Goal: Ask a question

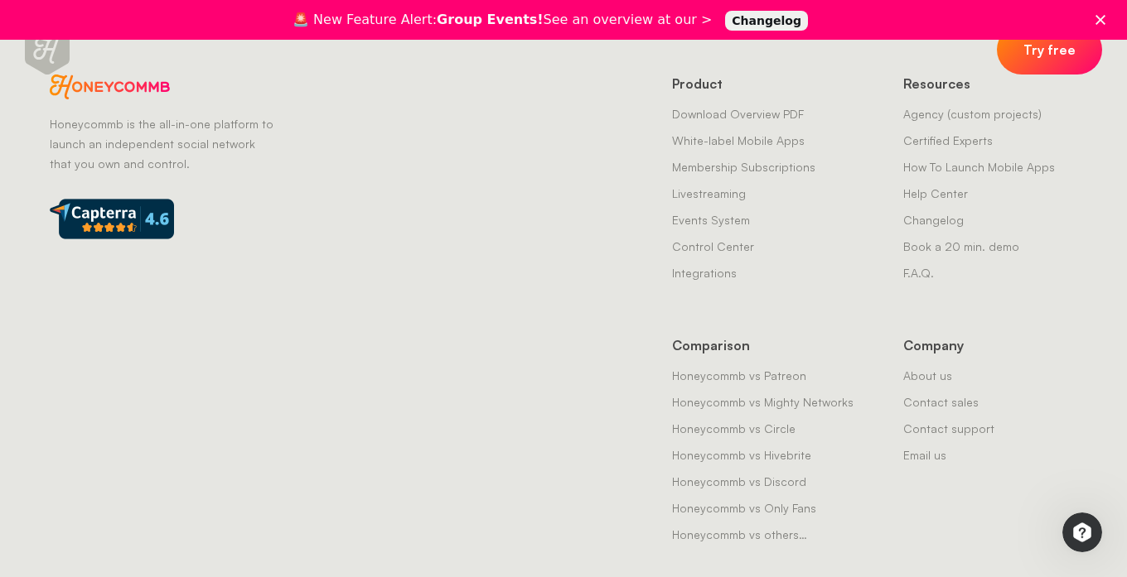
scroll to position [4601, 0]
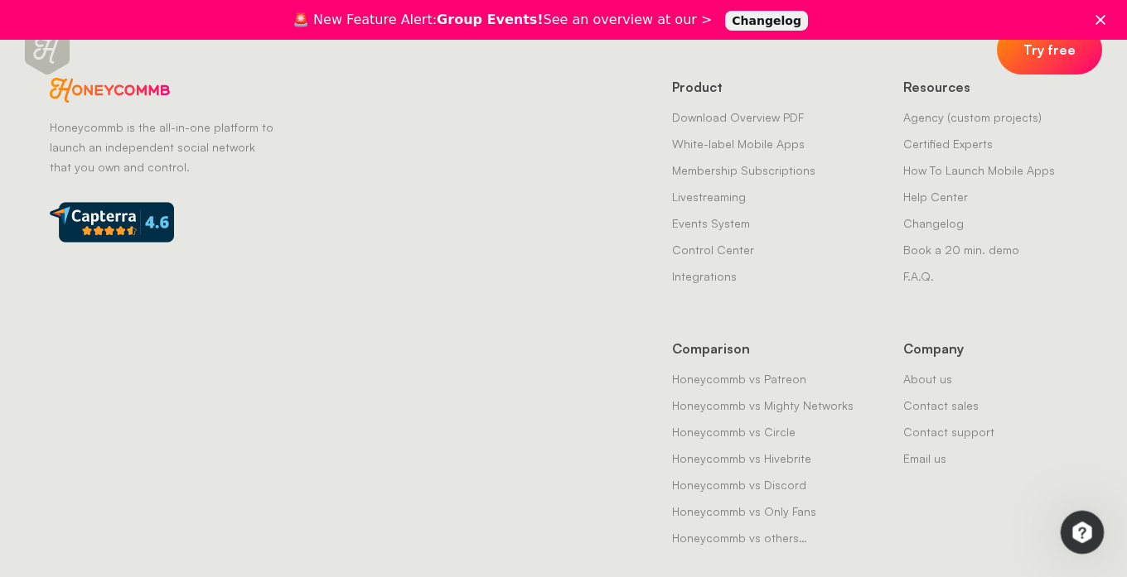
click at [1063, 525] on div "Open Intercom Messenger" at bounding box center [1079, 530] width 55 height 55
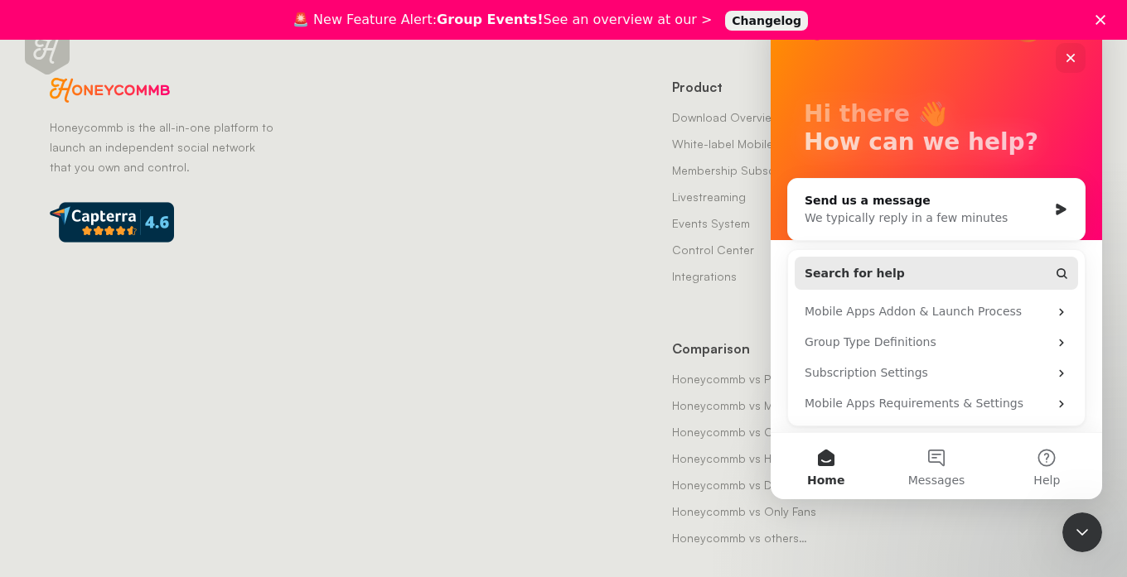
scroll to position [35, 0]
click at [947, 444] on button "Messages" at bounding box center [935, 466] width 110 height 66
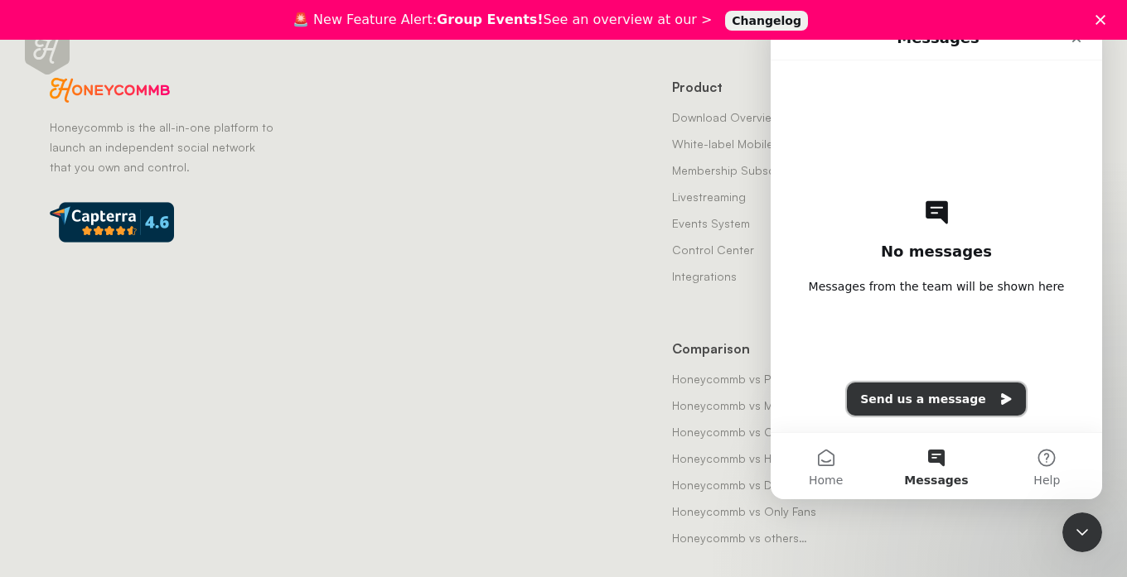
click at [929, 399] on button "Send us a message" at bounding box center [936, 399] width 179 height 33
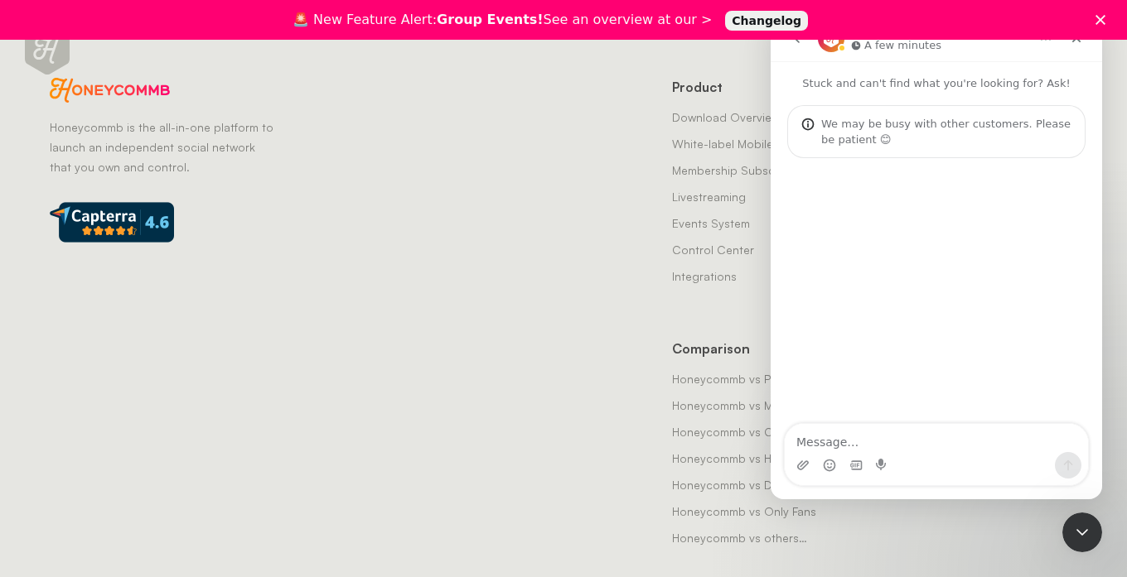
type textarea "o"
type textarea "how do i delete my account"
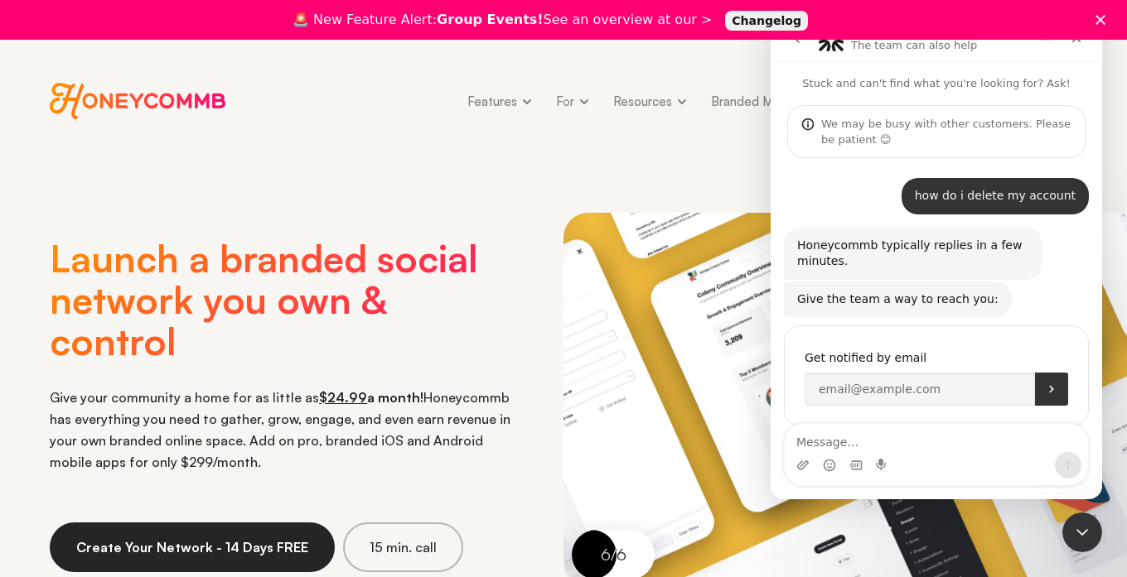
scroll to position [27, 0]
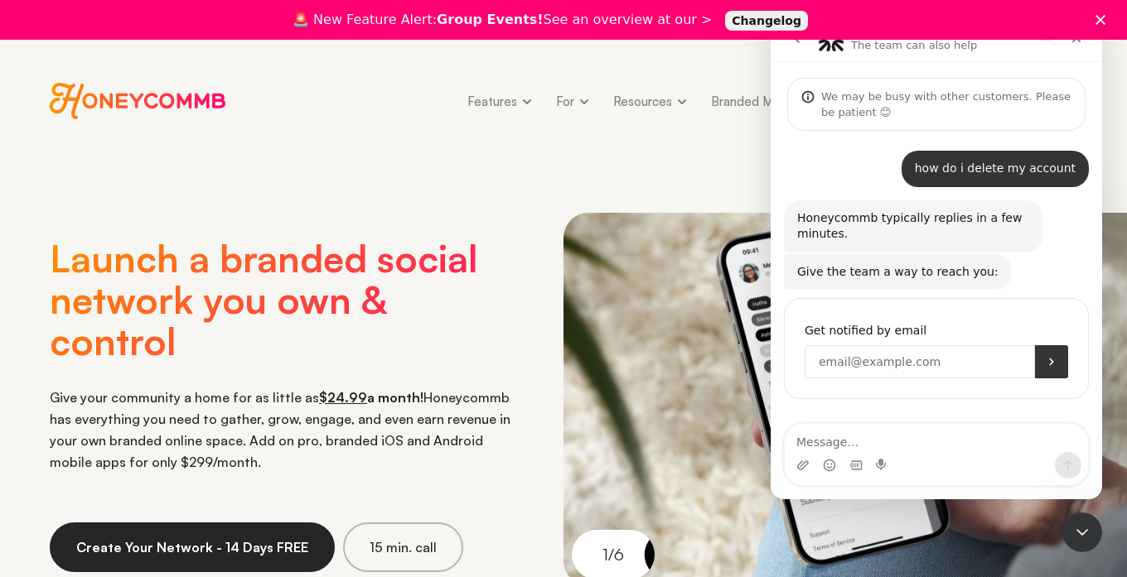
click at [847, 364] on input "Enter your email" at bounding box center [919, 361] width 230 height 33
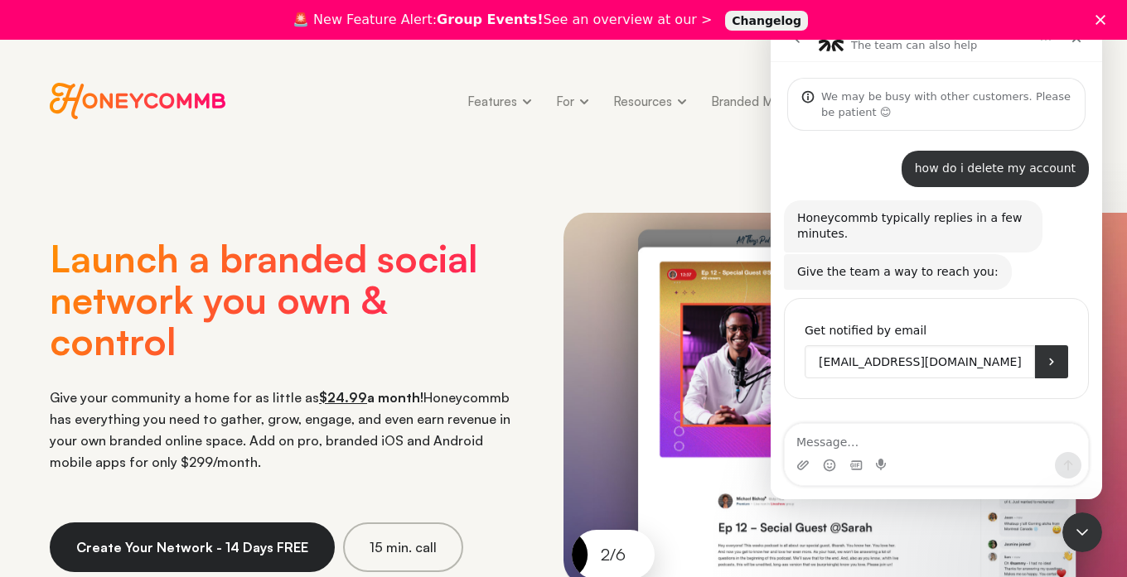
type input "[EMAIL_ADDRESS][DOMAIN_NAME]"
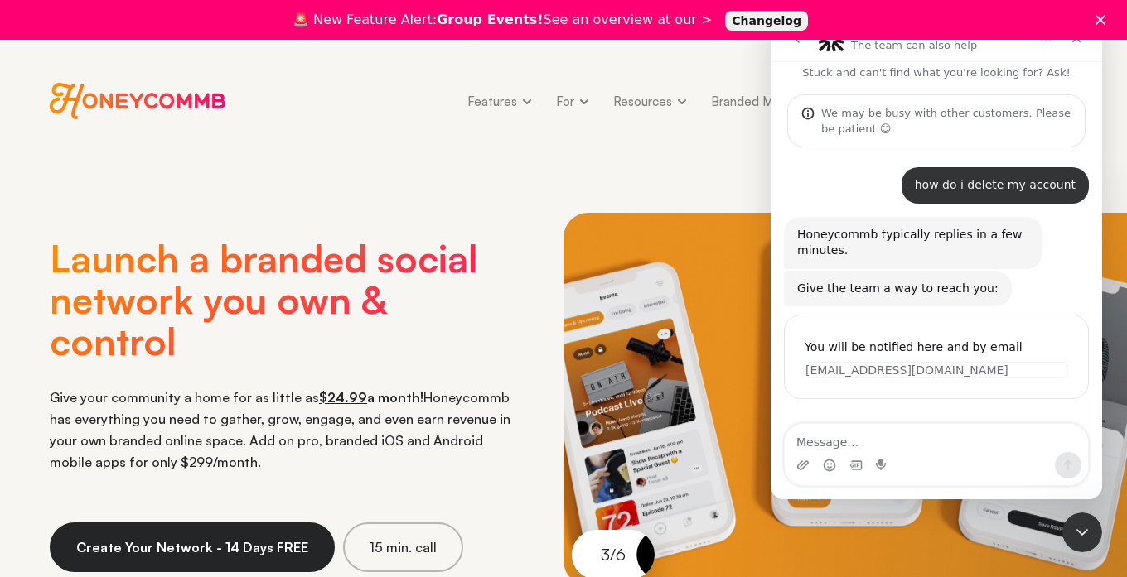
scroll to position [11, 0]
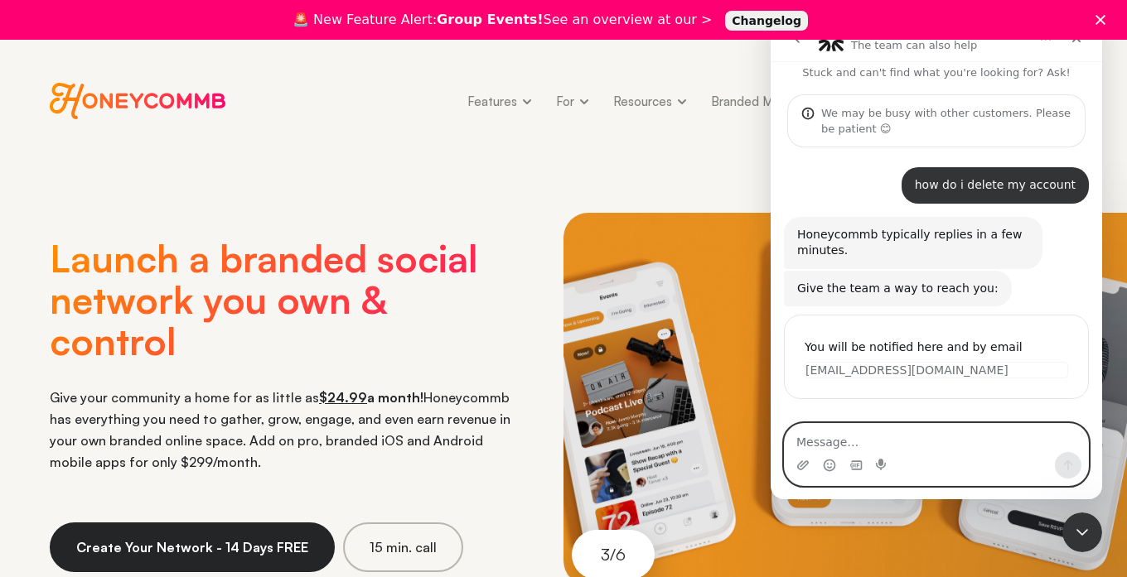
click at [848, 438] on textarea "Message…" at bounding box center [935, 438] width 303 height 28
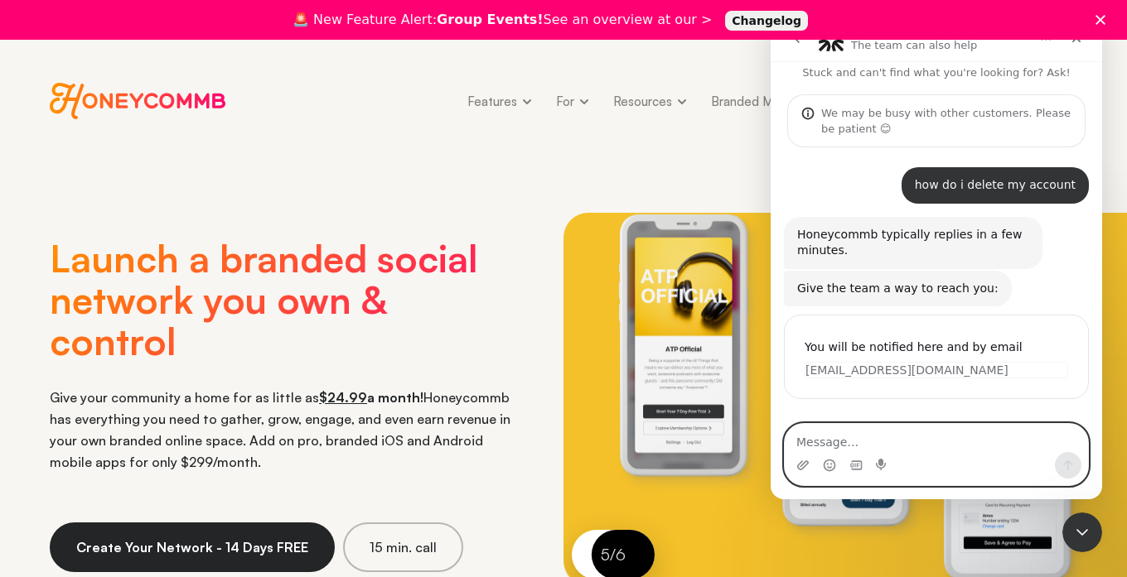
scroll to position [0, 0]
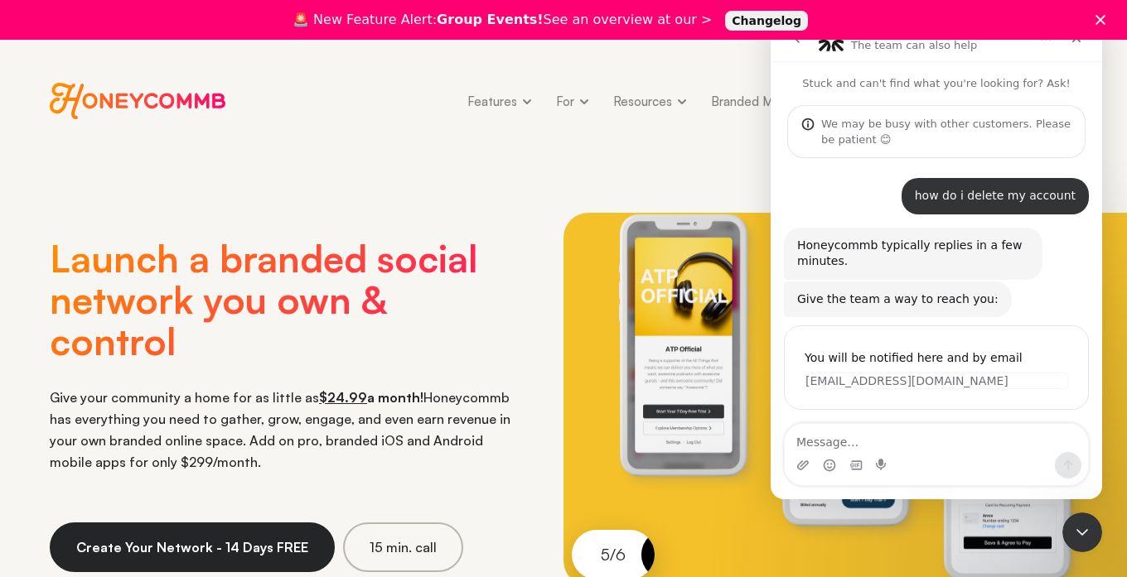
click at [1102, 17] on polygon "Close" at bounding box center [1100, 20] width 10 height 10
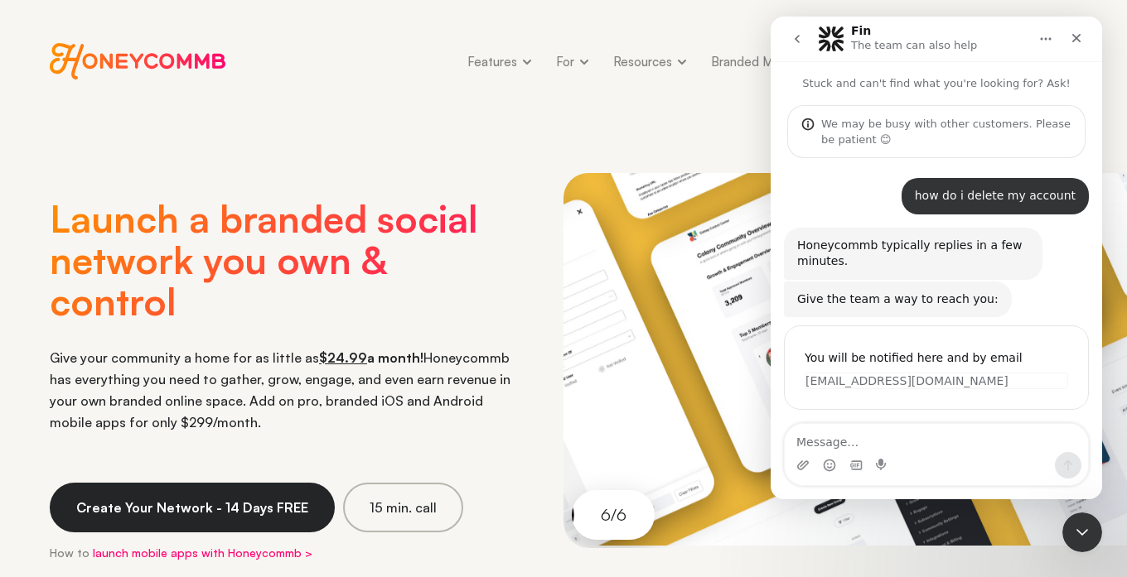
click at [1050, 41] on icon "Home" at bounding box center [1045, 38] width 13 height 13
click at [1078, 38] on icon "Close" at bounding box center [1075, 37] width 13 height 13
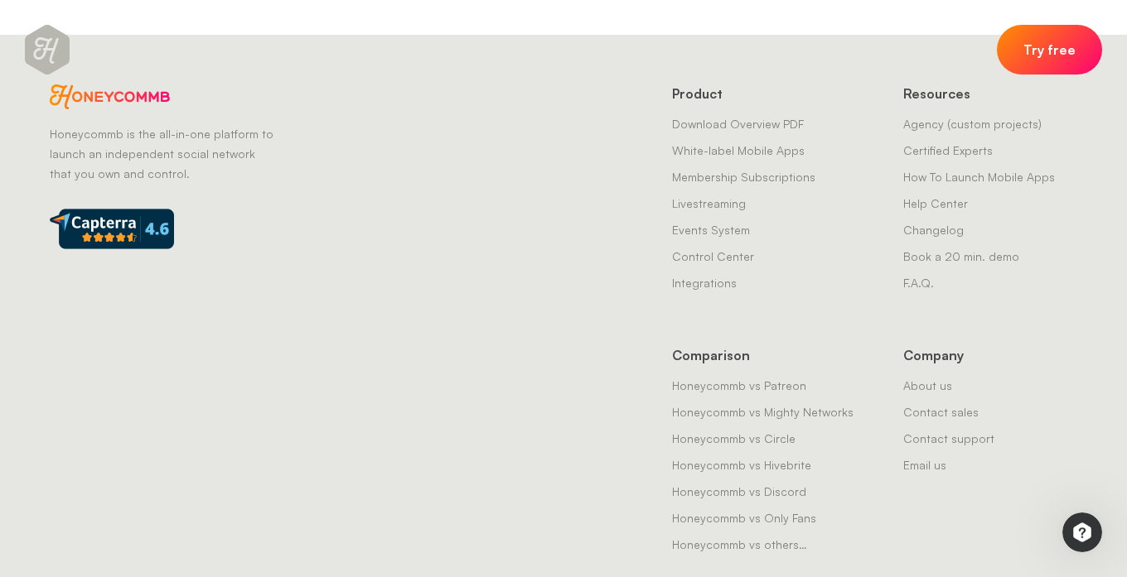
scroll to position [4553, 0]
